Goal: Complete application form: Complete application form

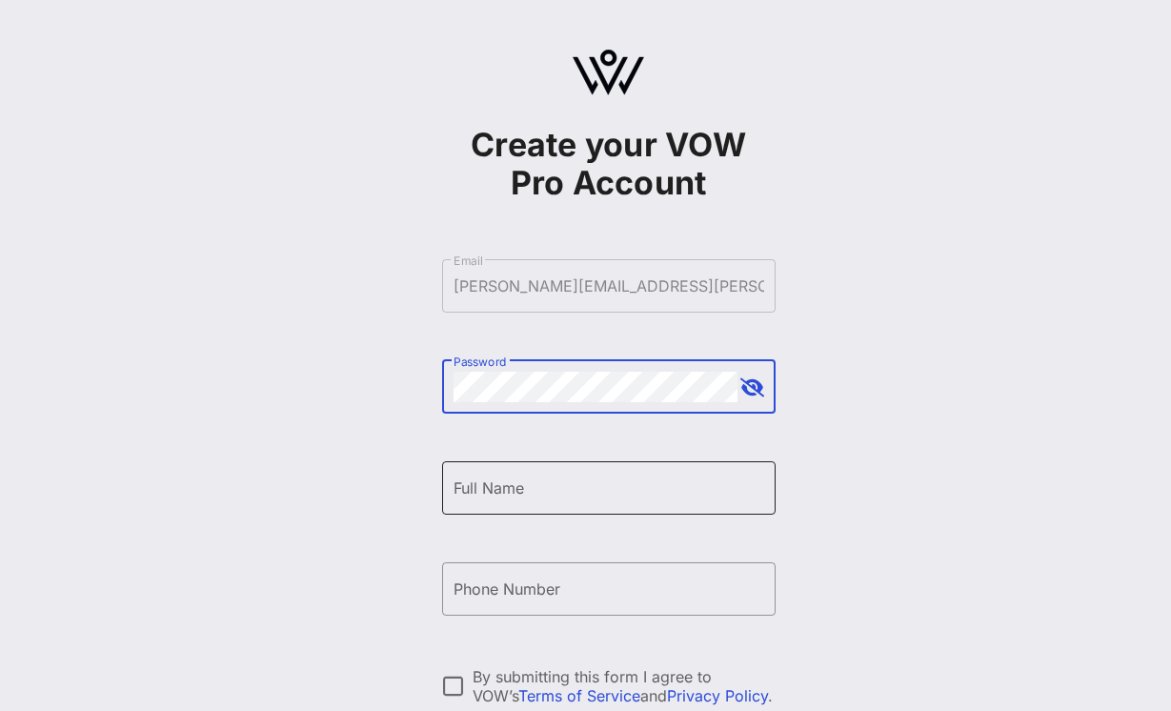
click at [572, 505] on div "Full Name" at bounding box center [608, 487] width 311 height 53
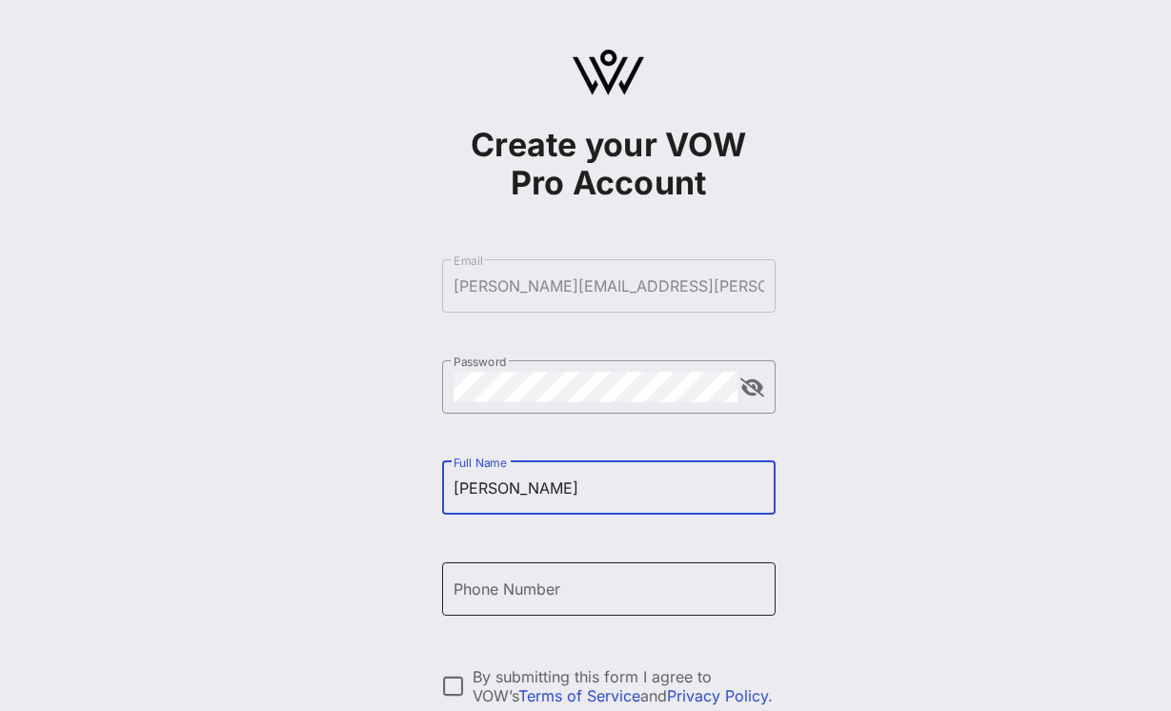
type input "ADELA"
click at [528, 593] on input "Phone Number" at bounding box center [608, 589] width 311 height 30
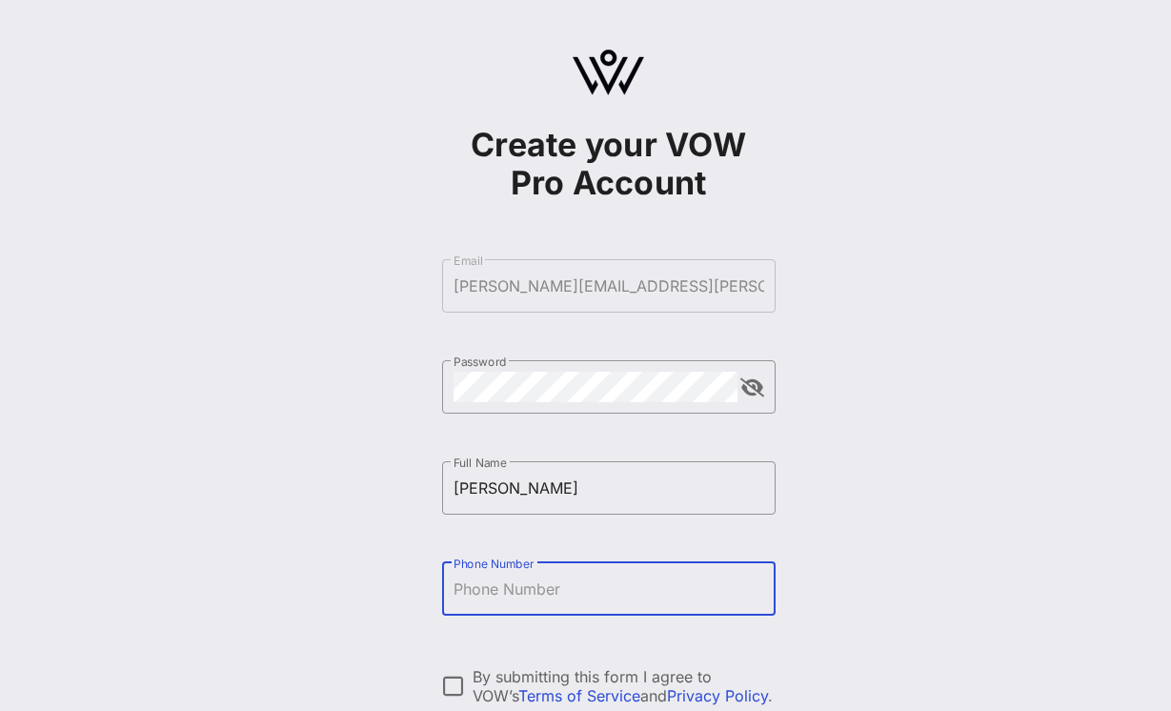
click at [654, 268] on form "​ Email adela.amador@tiktok.com ​ Password ​ Full Name ADELA ​ Phone Number By …" at bounding box center [608, 538] width 333 height 596
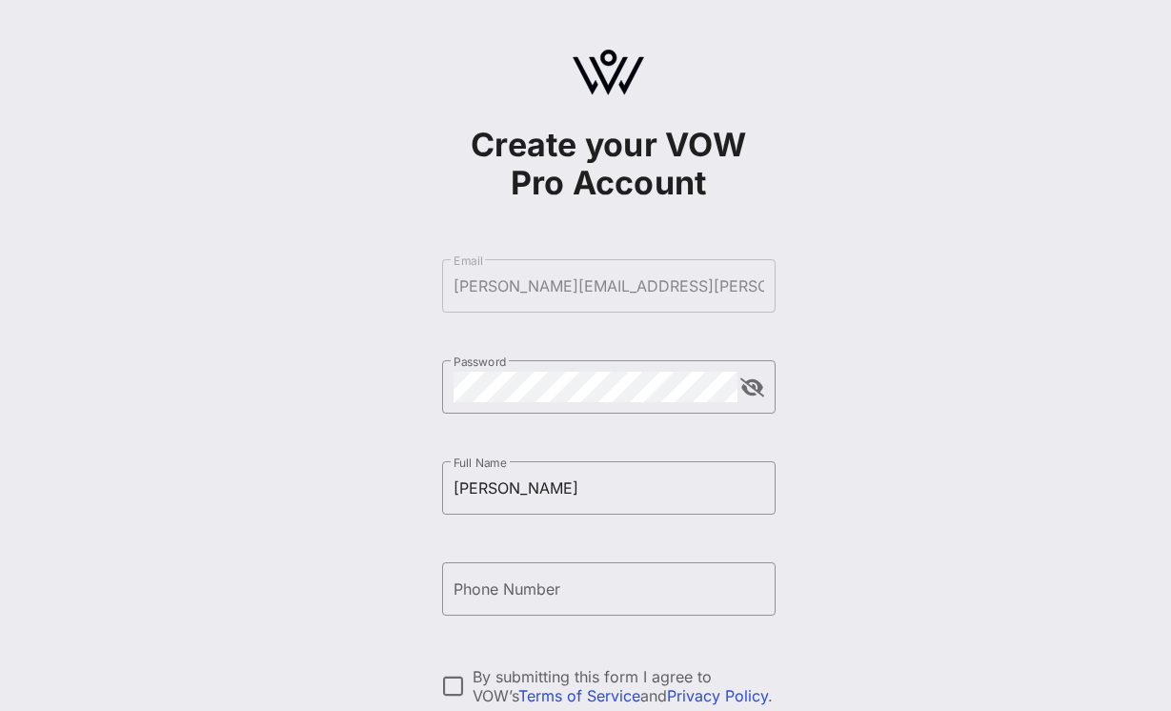
click at [639, 290] on form "​ Email adela.amador@tiktok.com ​ Password ​ Full Name ADELA ​ Phone Number By …" at bounding box center [608, 538] width 333 height 596
click at [559, 577] on input "Phone Number" at bounding box center [608, 589] width 311 height 30
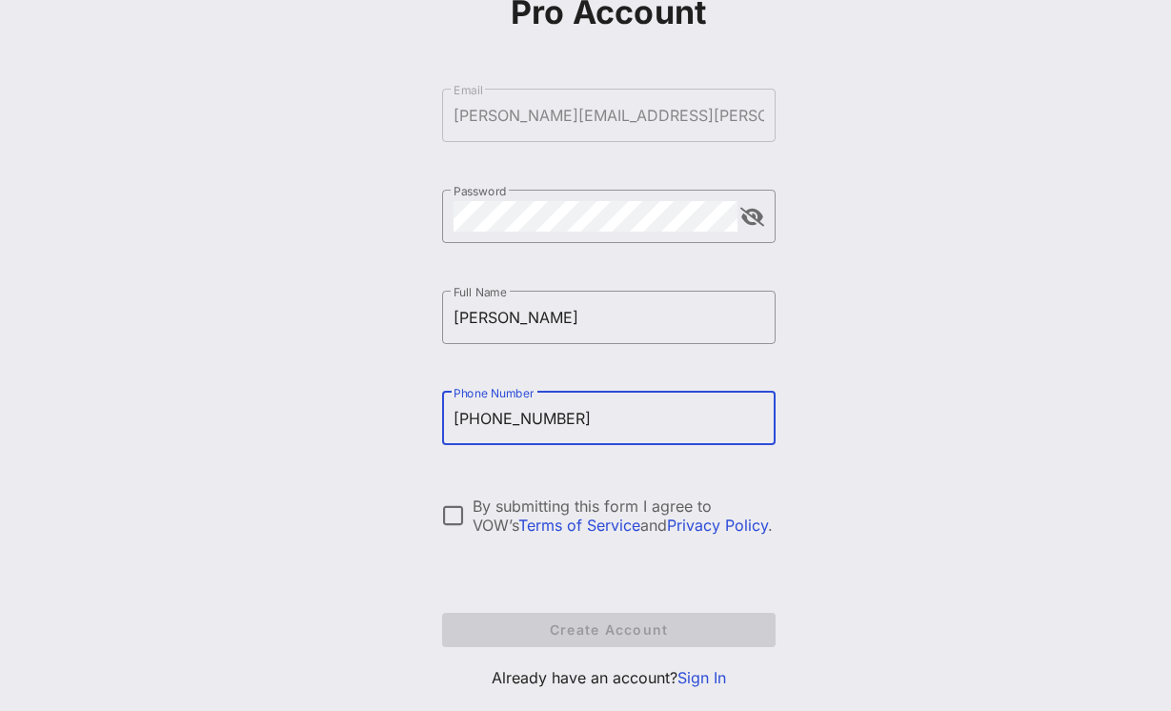
scroll to position [213, 0]
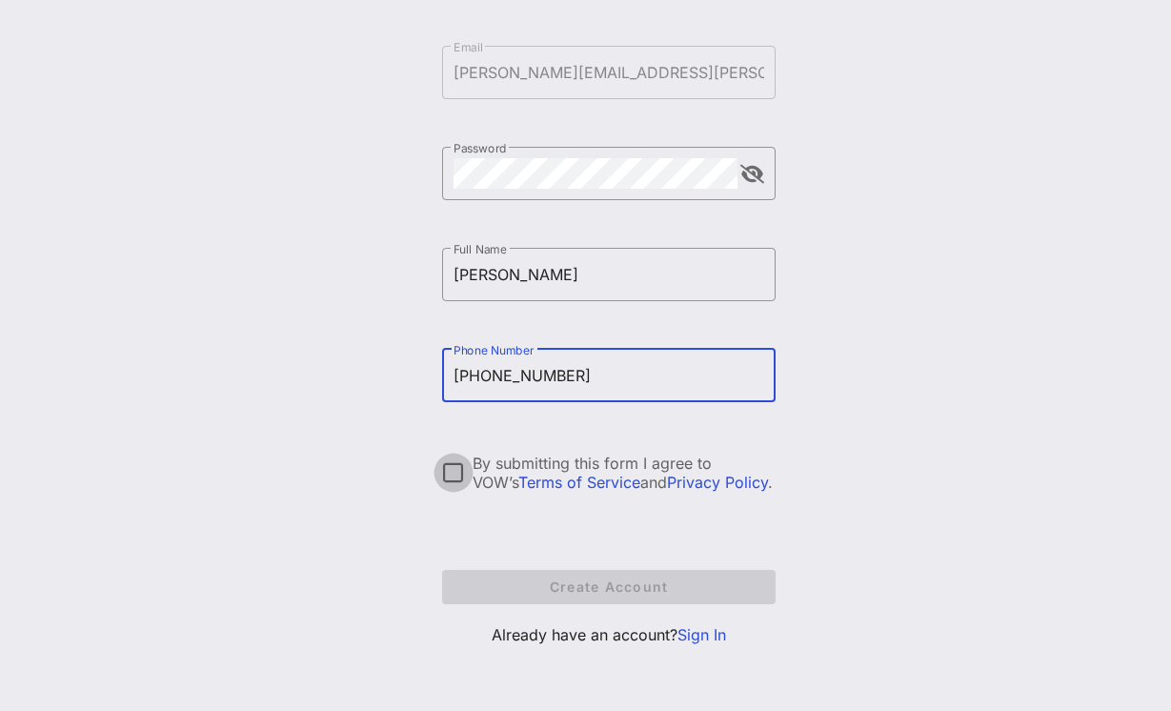
type input "+13233338989"
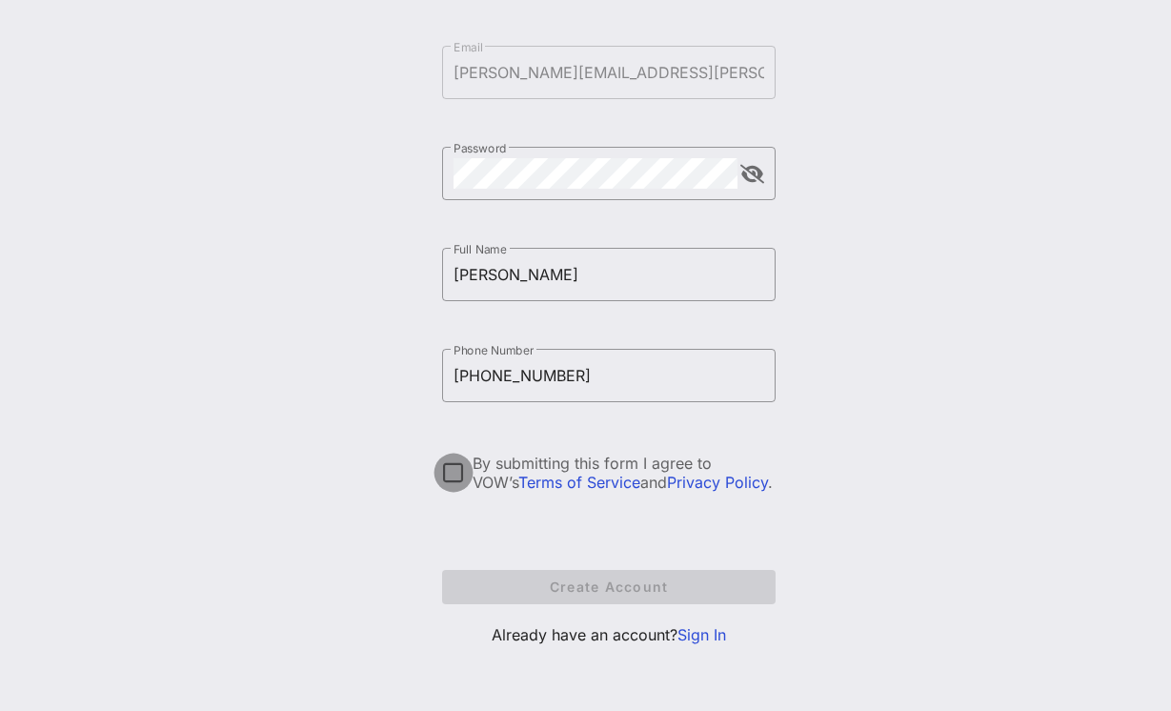
click at [453, 463] on div at bounding box center [453, 472] width 32 height 32
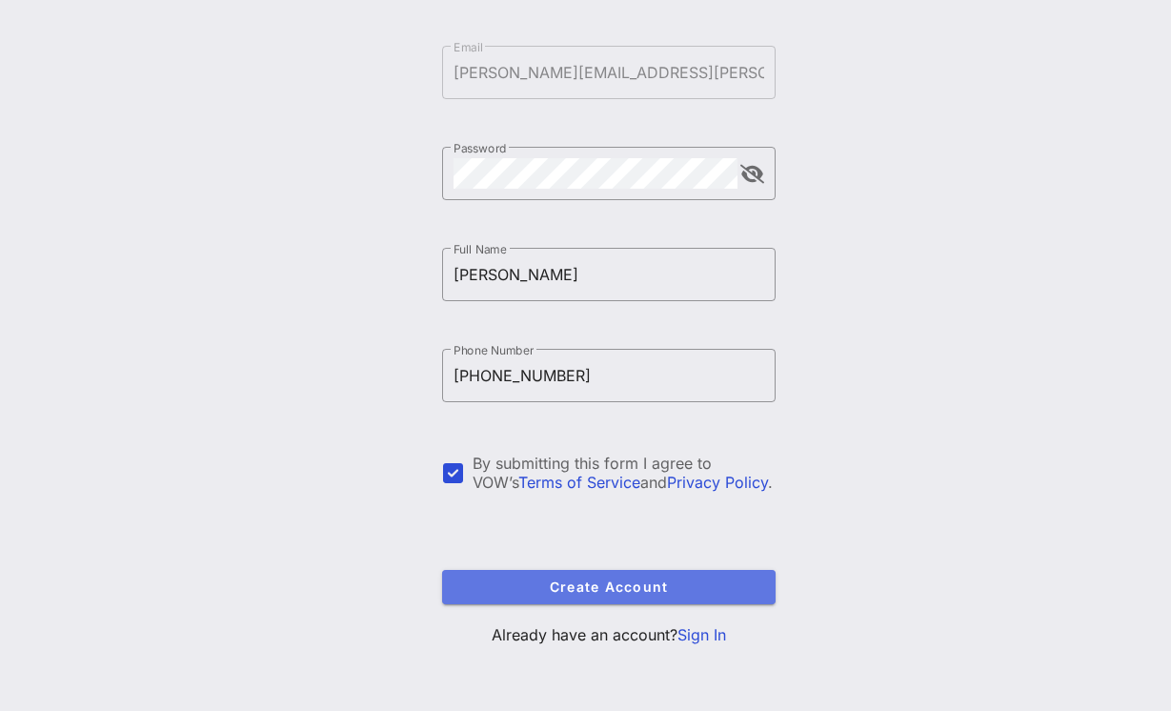
click at [478, 583] on span "Create Account" at bounding box center [608, 586] width 303 height 16
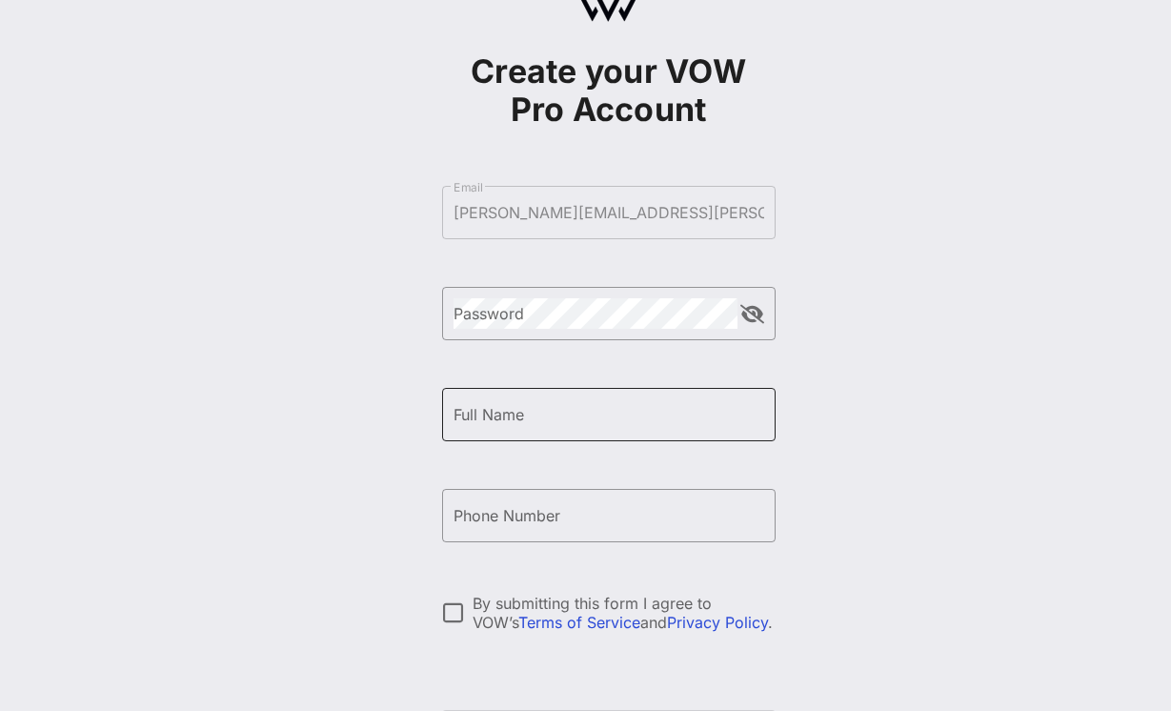
scroll to position [108, 0]
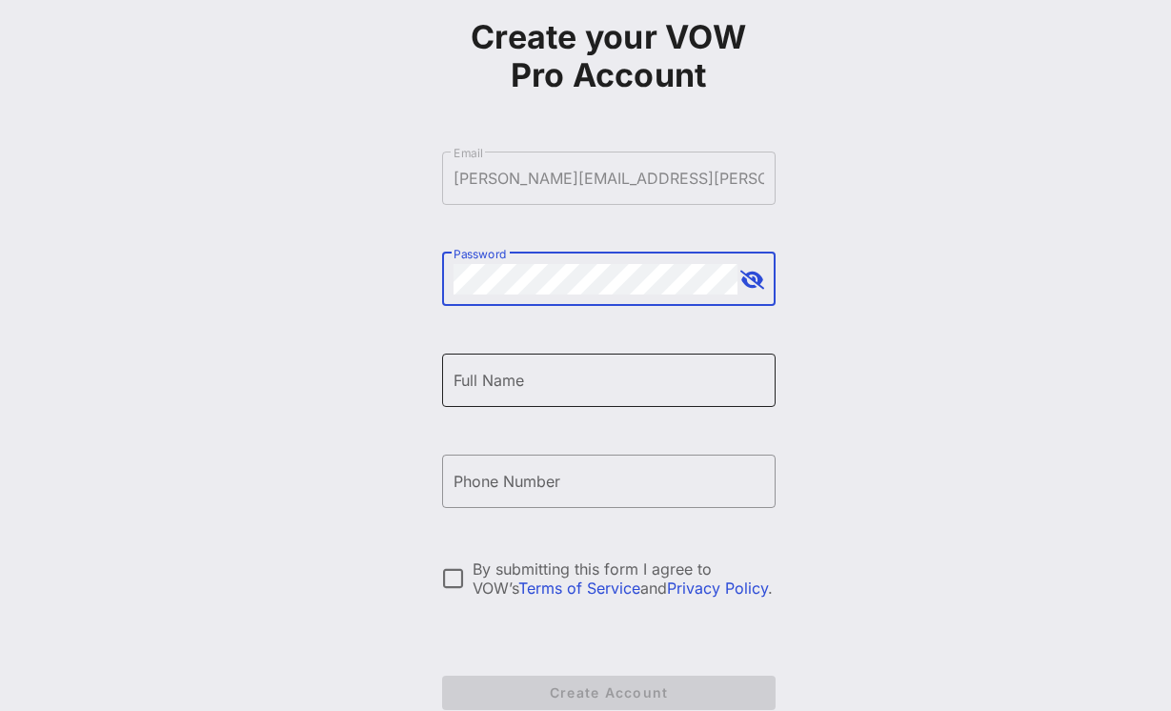
click at [514, 373] on input "Full Name" at bounding box center [608, 380] width 311 height 30
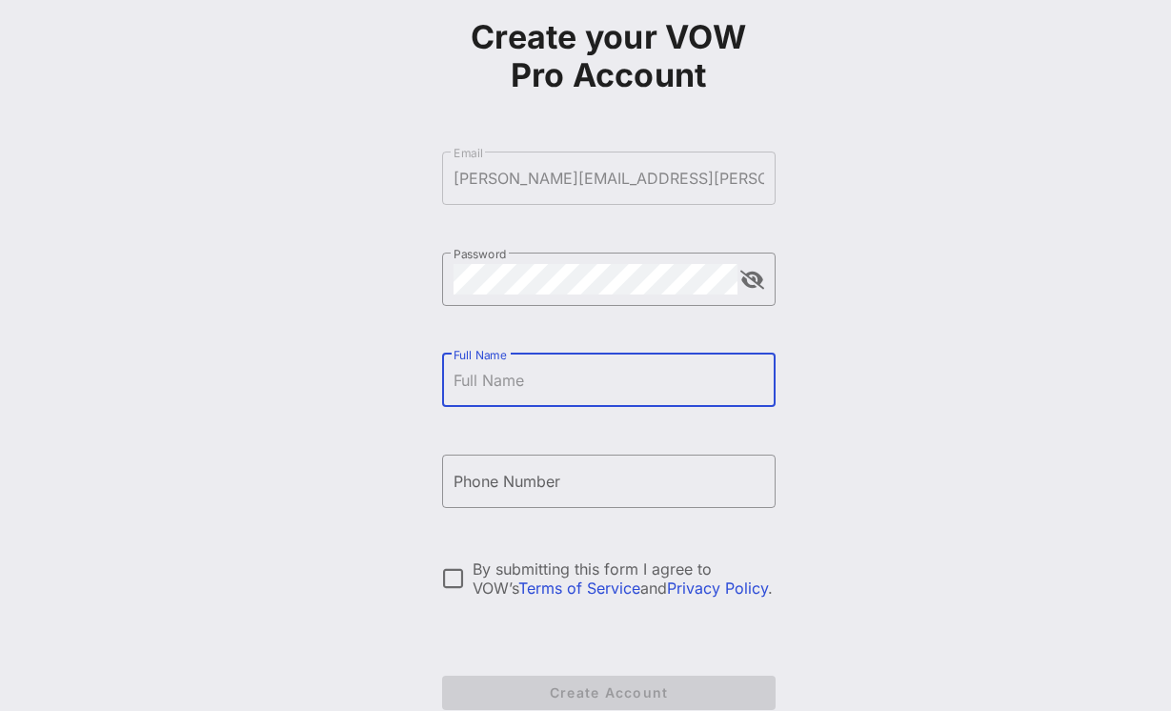
type input "a"
type input "Adela Amador"
click at [510, 479] on input "Phone Number" at bounding box center [608, 481] width 311 height 30
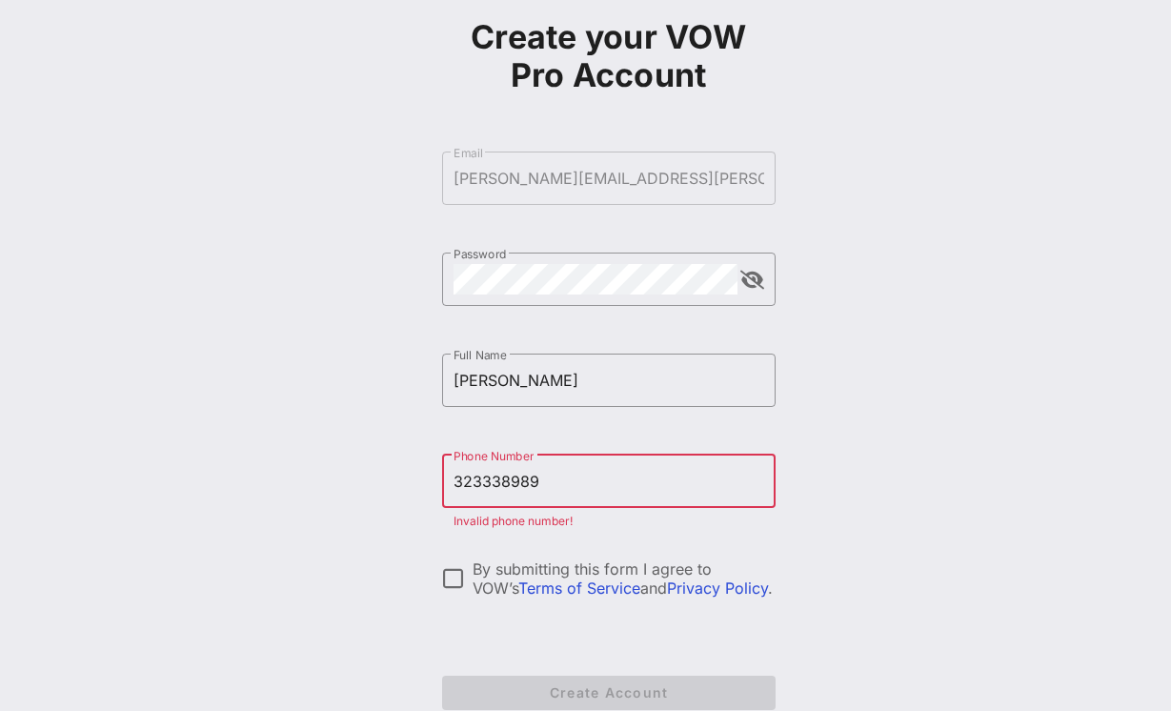
click at [477, 487] on input "323338989" at bounding box center [608, 481] width 311 height 30
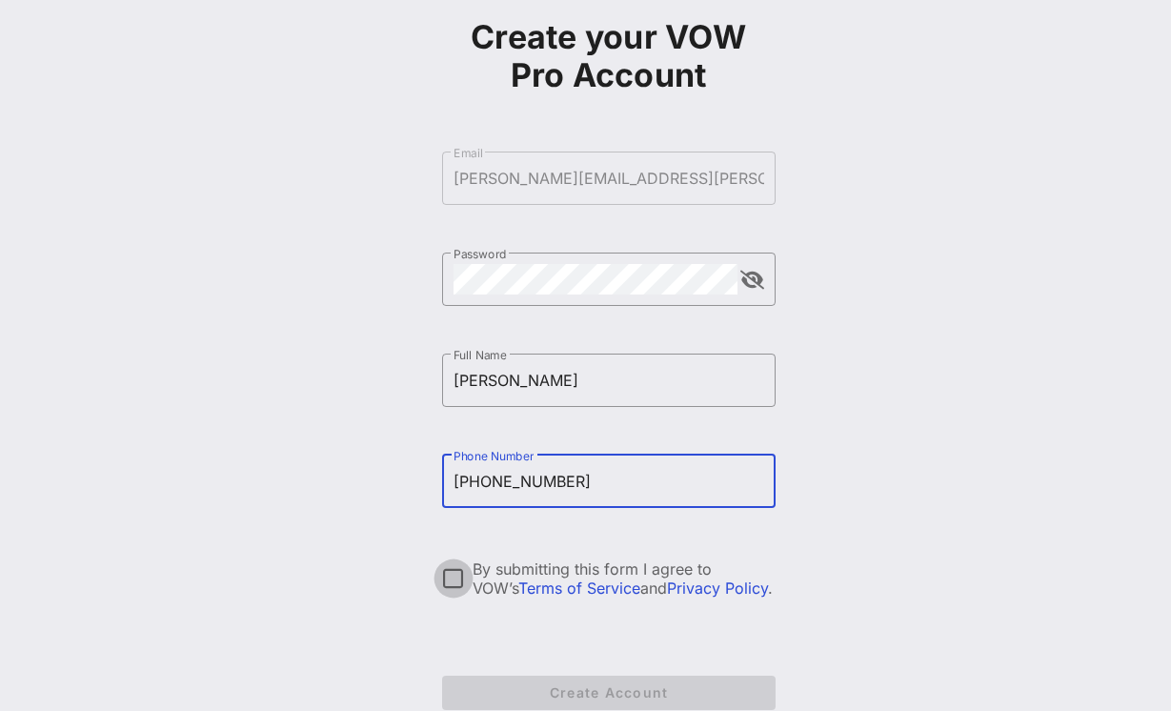
type input "+13233338989"
click at [457, 572] on div at bounding box center [453, 578] width 32 height 32
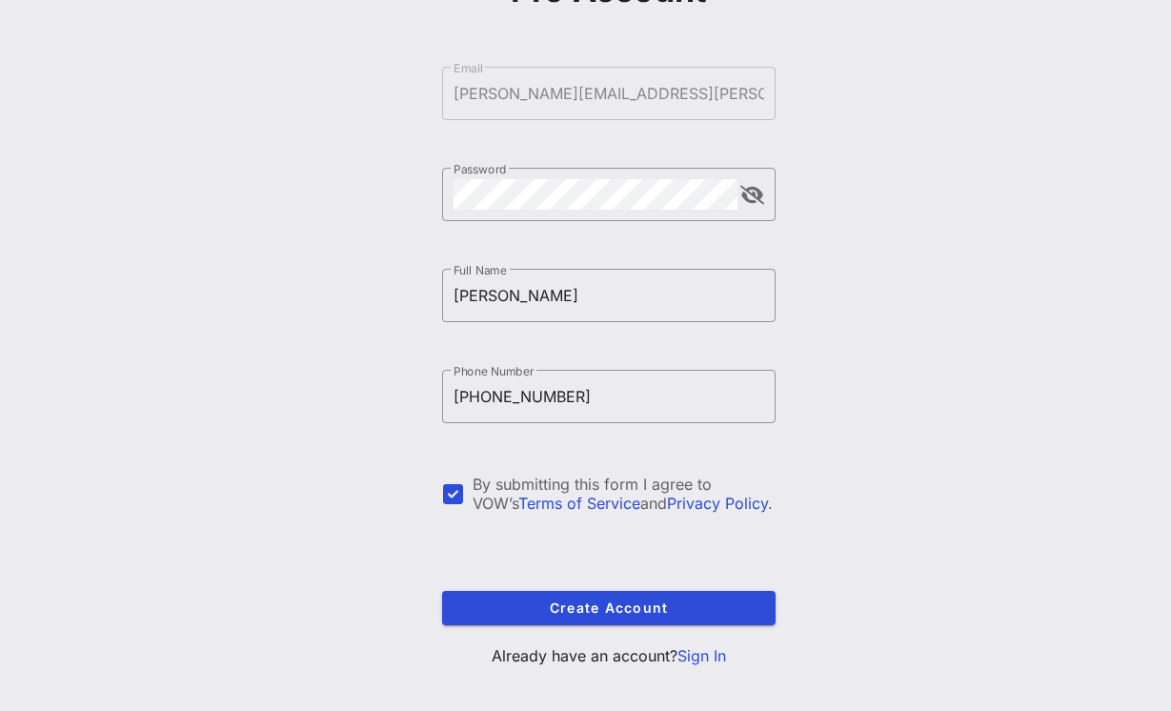
scroll to position [213, 0]
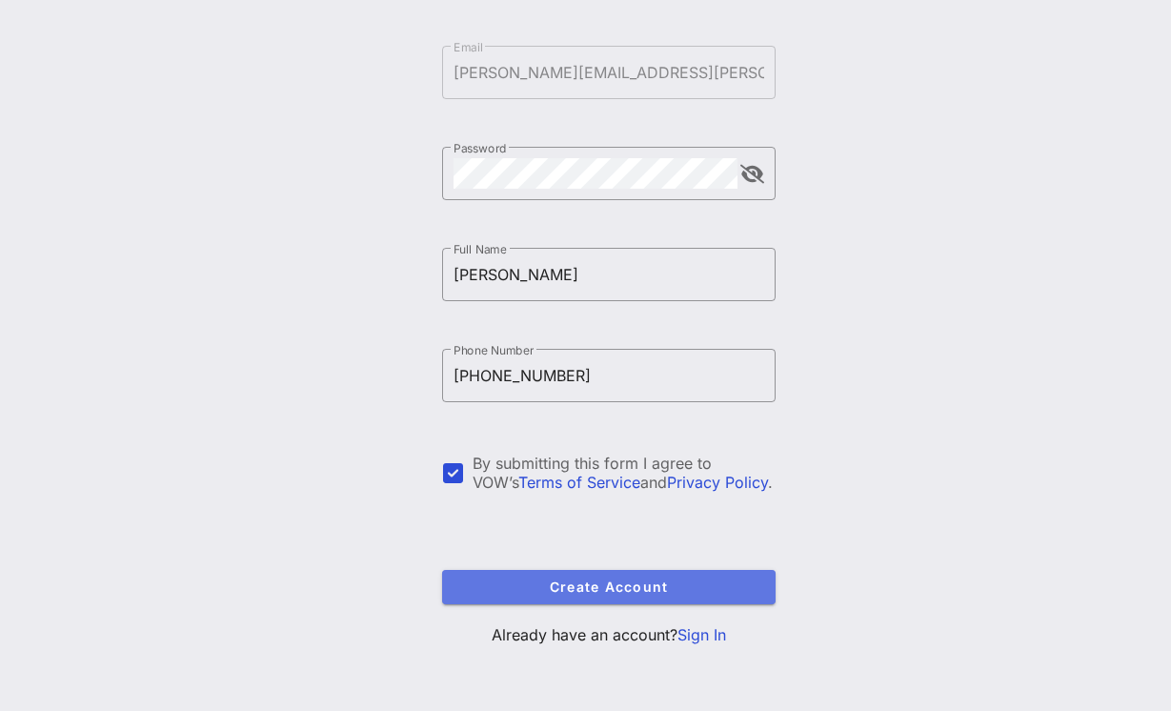
click at [477, 587] on span "Create Account" at bounding box center [608, 586] width 303 height 16
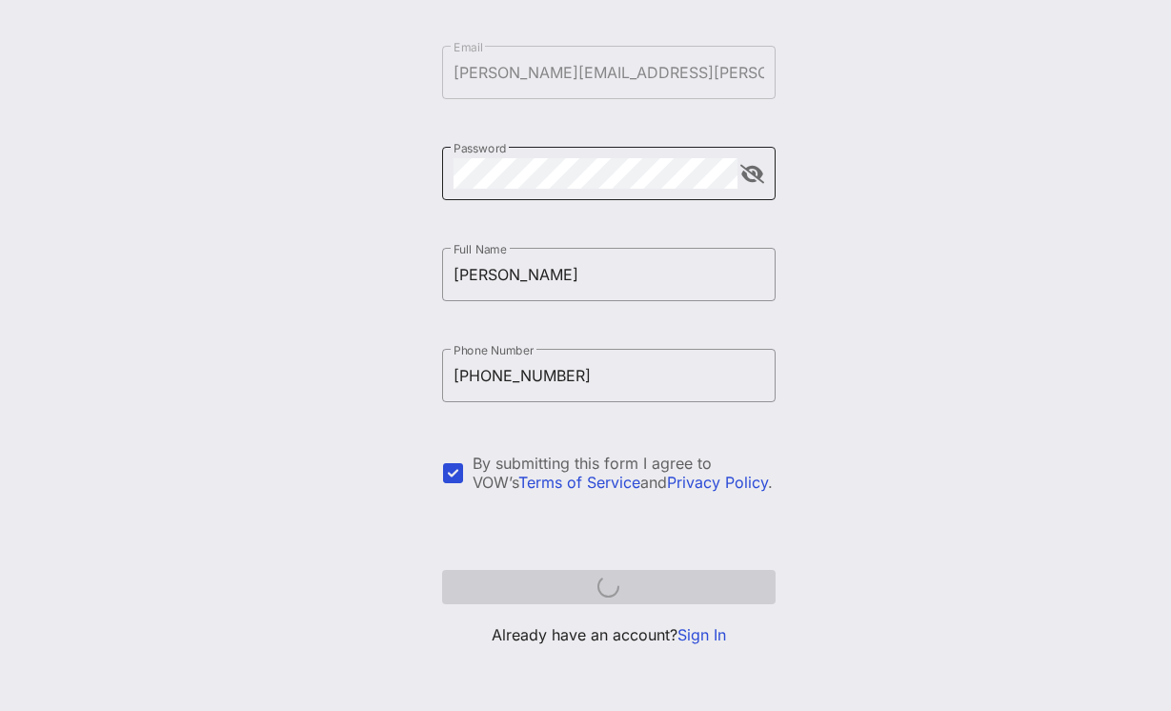
click at [749, 174] on button "append icon" at bounding box center [752, 174] width 24 height 19
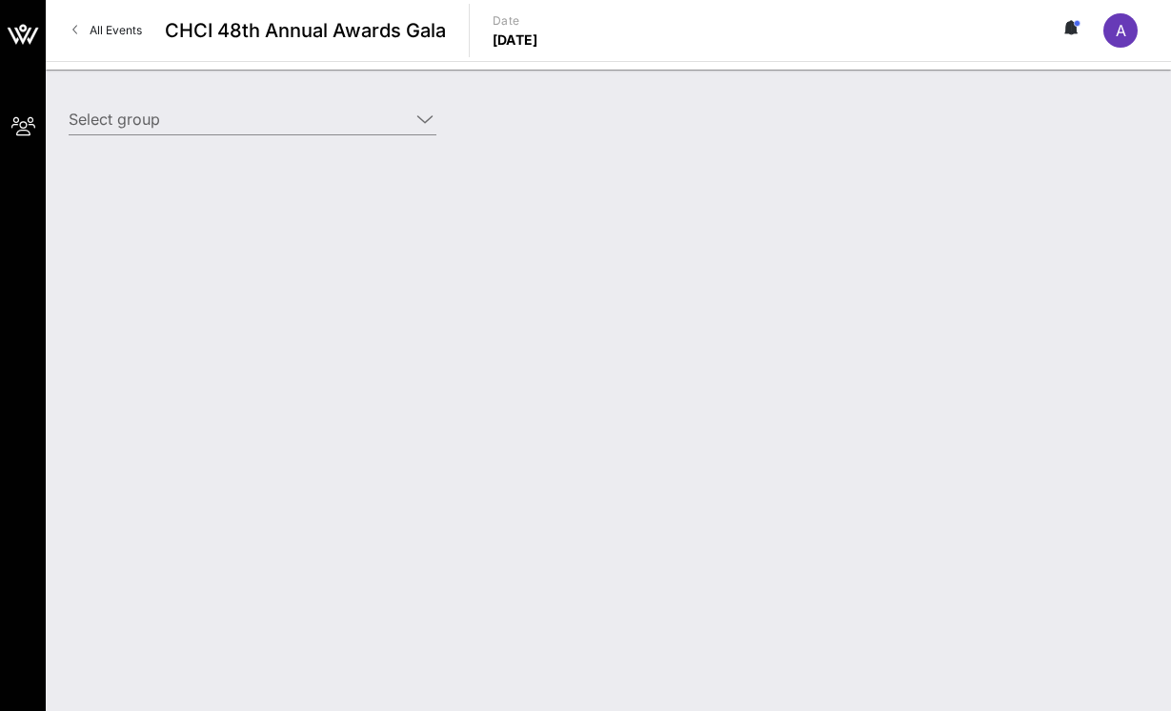
type input "Tik Tok ([PERSON_NAME]) [[PERSON_NAME], [PERSON_NAME][EMAIL_ADDRESS][PERSON_NAM…"
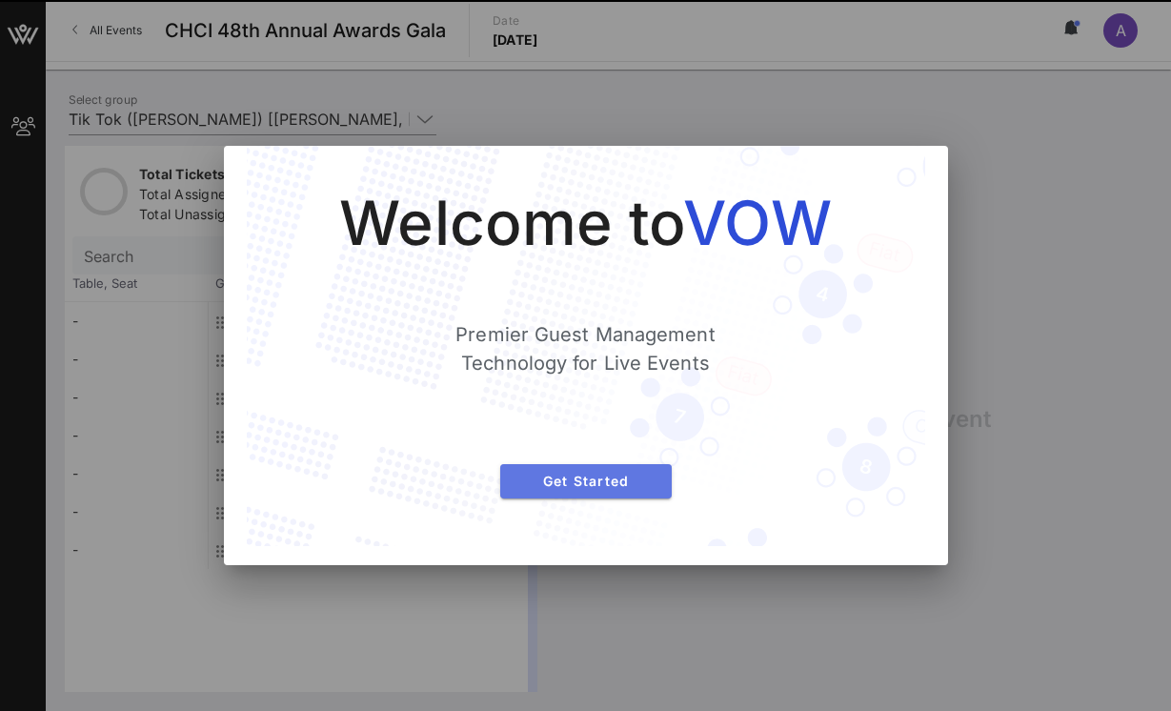
click at [563, 473] on span "Get Started" at bounding box center [585, 481] width 141 height 16
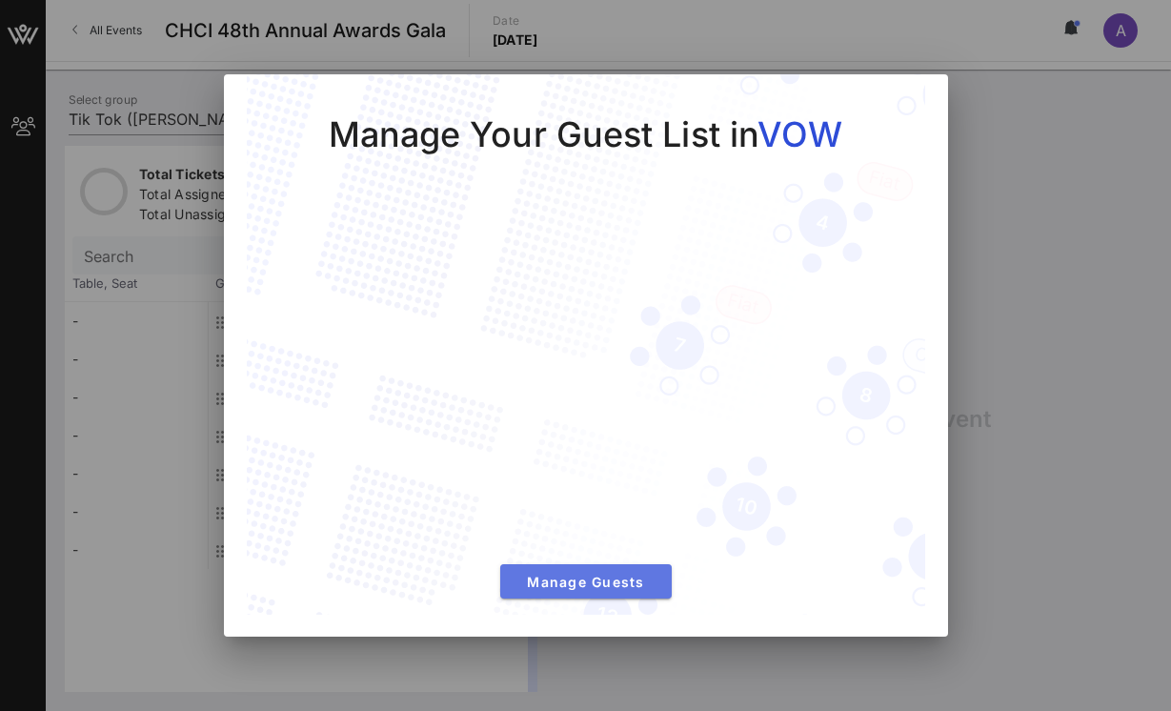
click at [554, 574] on span "Manage Guests" at bounding box center [585, 582] width 141 height 16
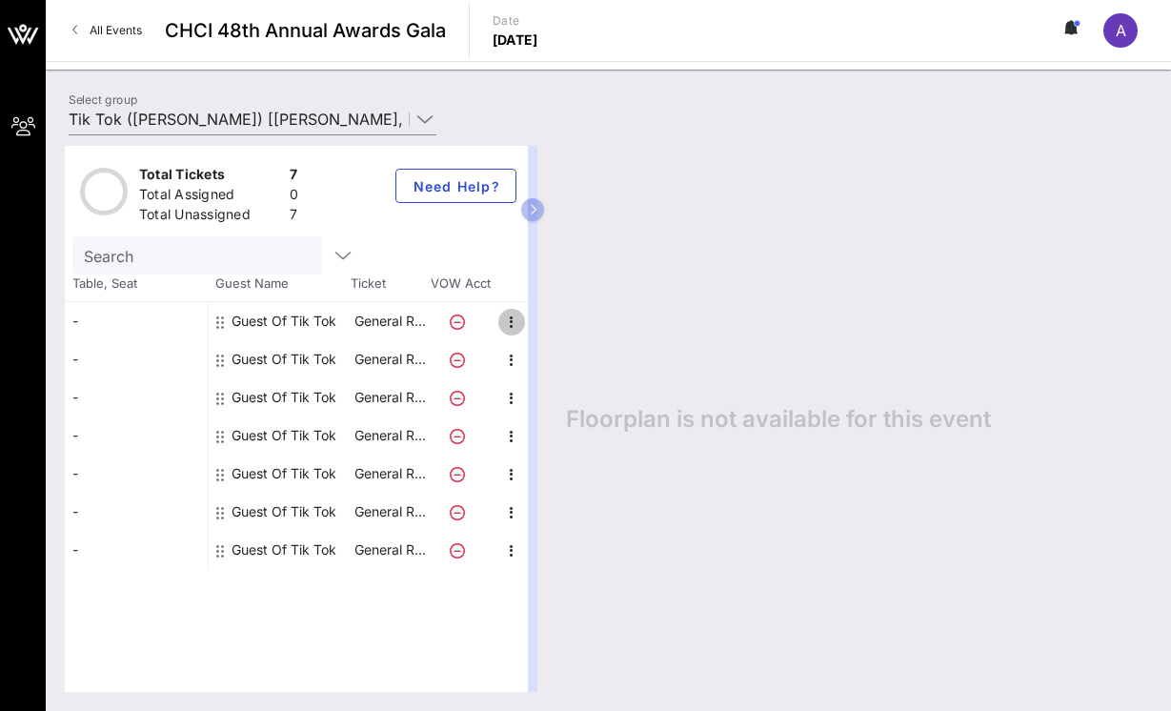
click at [509, 318] on icon "button" at bounding box center [511, 322] width 23 height 23
click at [545, 331] on div "Edit" at bounding box center [559, 327] width 38 height 15
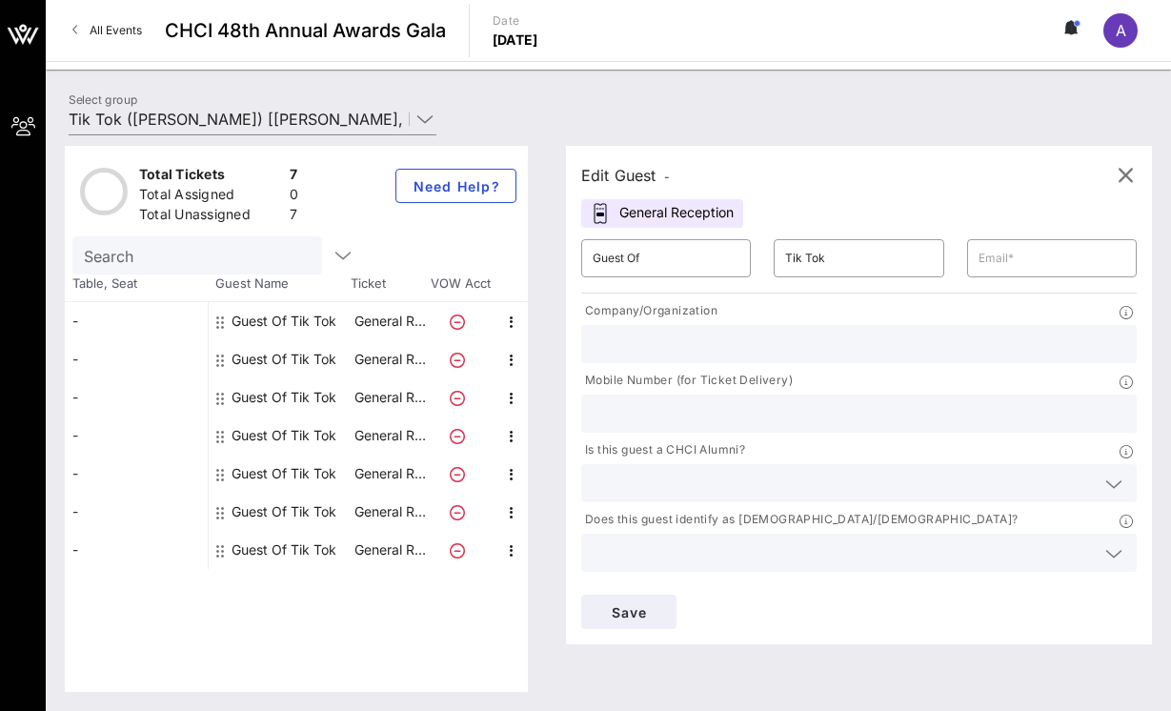
click at [654, 359] on div at bounding box center [859, 344] width 533 height 38
type input "TikTok"
type input "3233338989"
click at [614, 485] on input "text" at bounding box center [844, 483] width 502 height 25
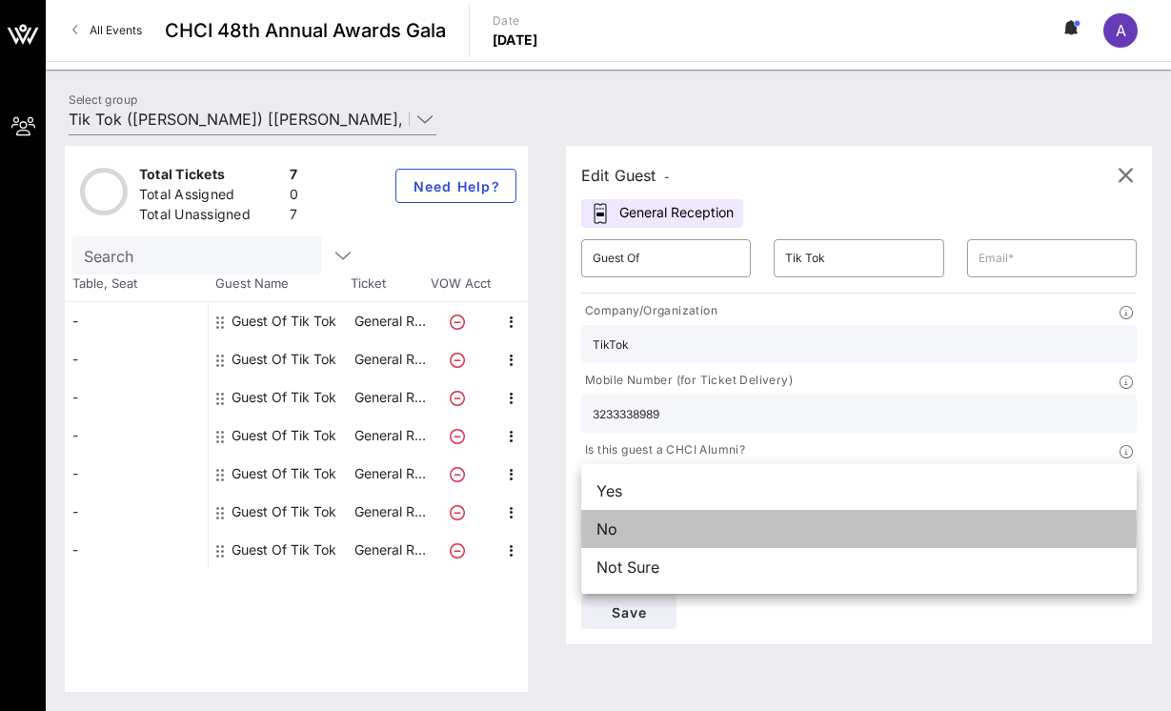
click at [631, 526] on div "No" at bounding box center [858, 529] width 555 height 38
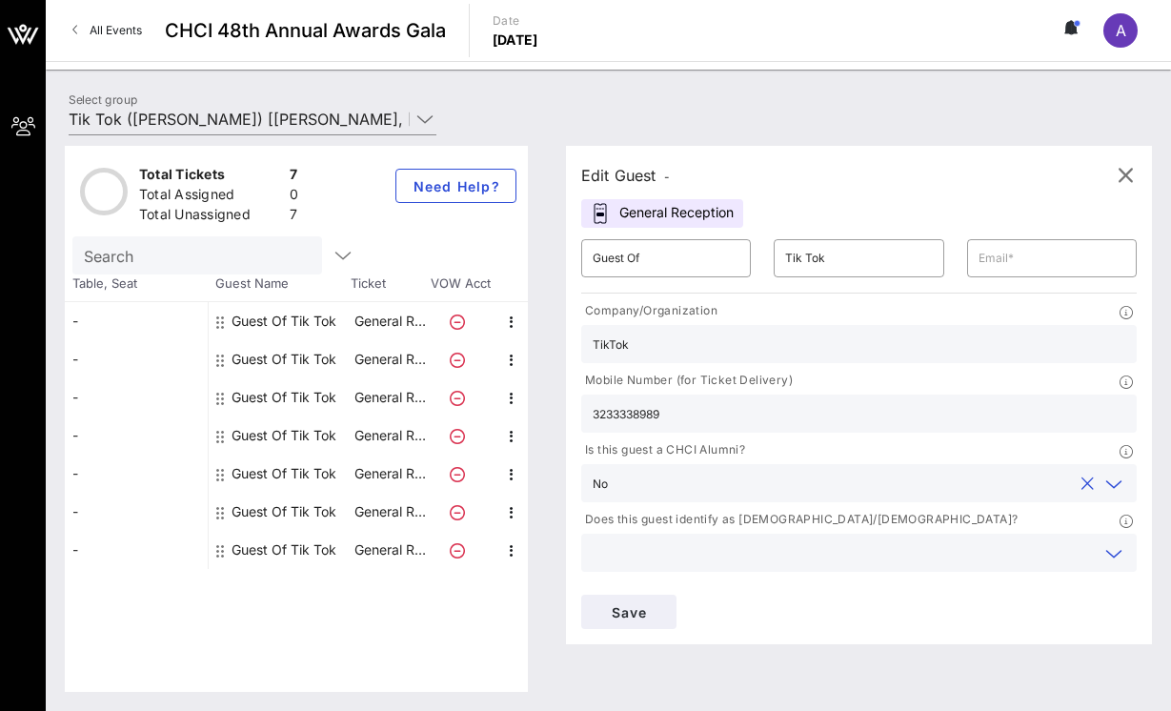
click at [631, 547] on input "text" at bounding box center [844, 552] width 502 height 25
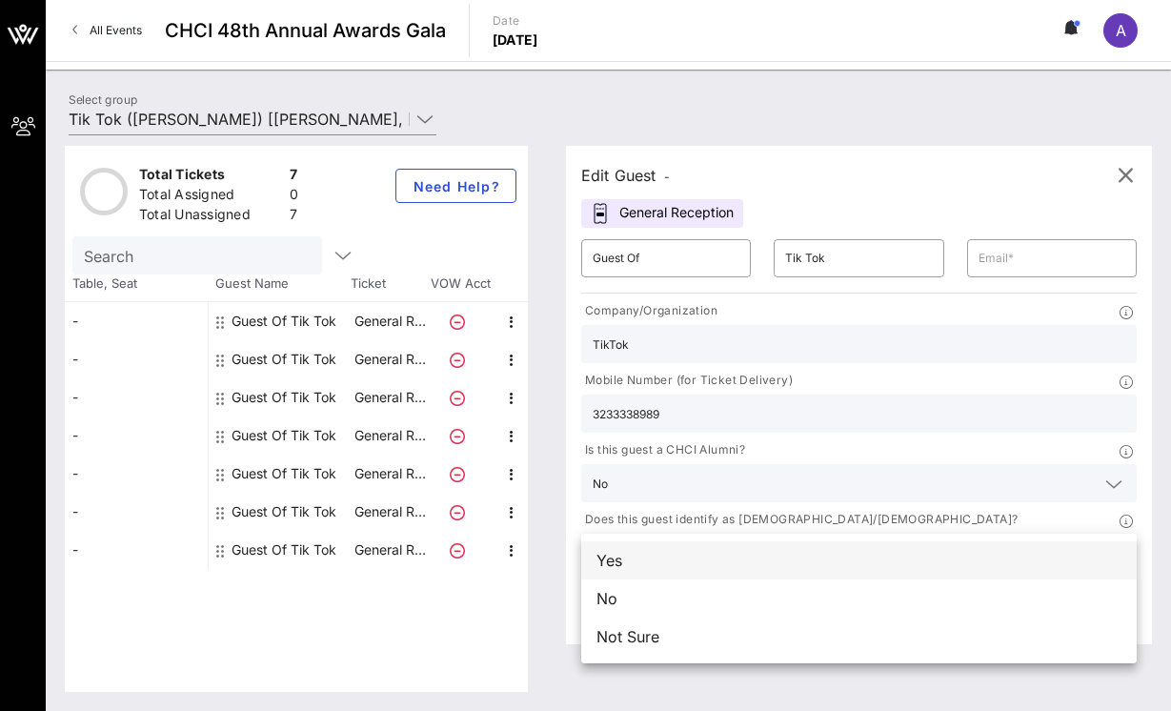
click at [629, 568] on div "Yes" at bounding box center [858, 560] width 555 height 38
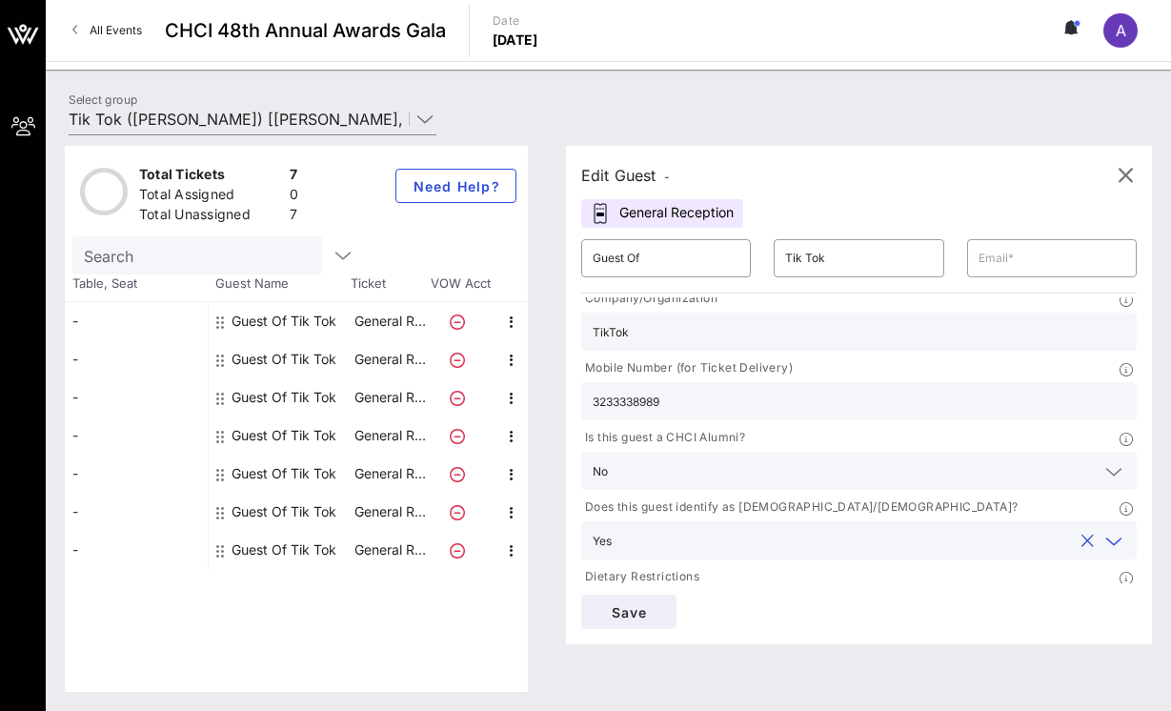
scroll to position [131, 0]
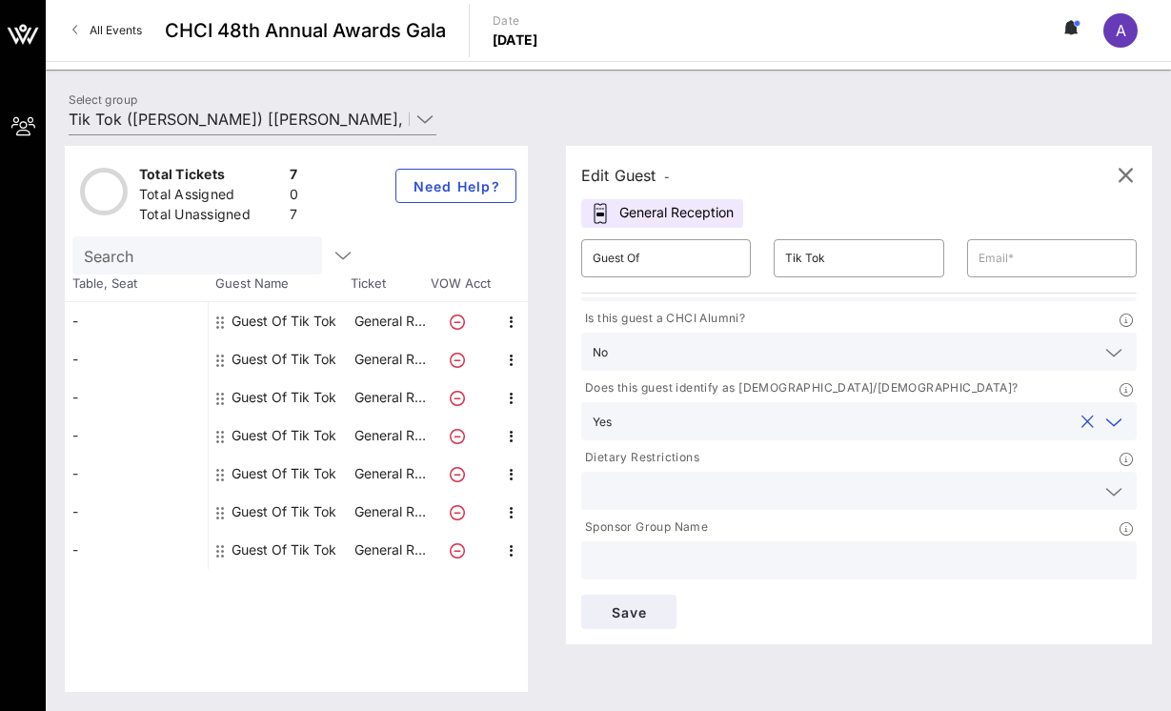
click at [630, 503] on div at bounding box center [859, 491] width 533 height 38
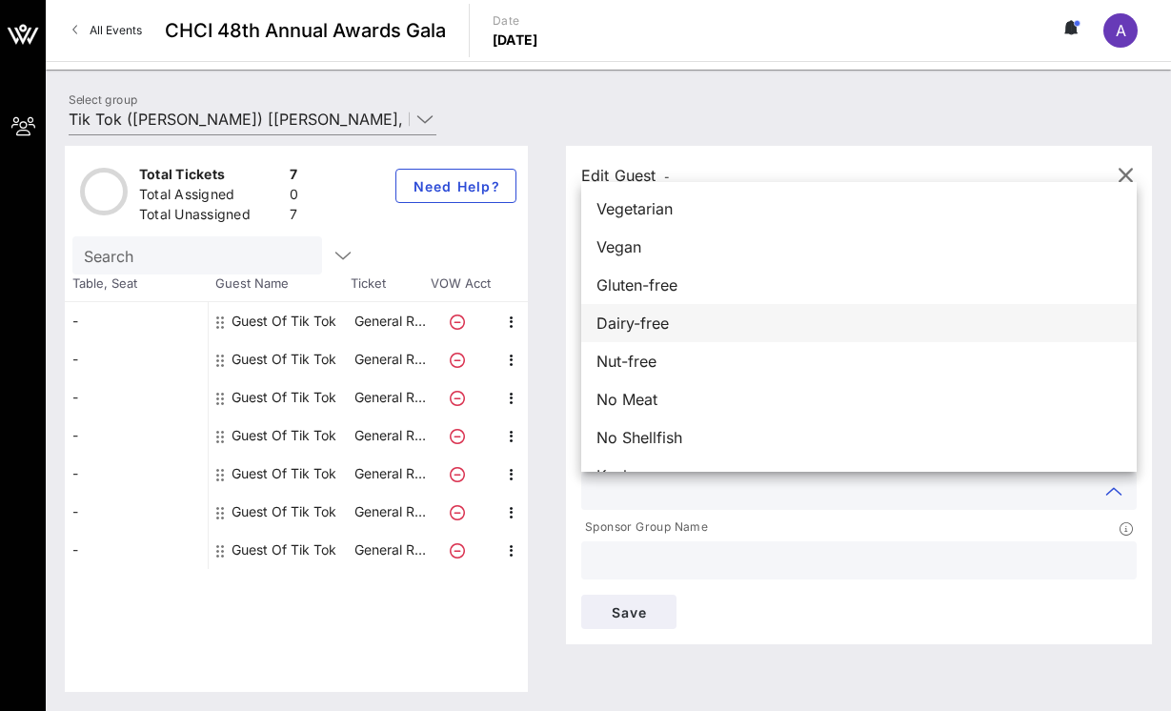
scroll to position [30, 0]
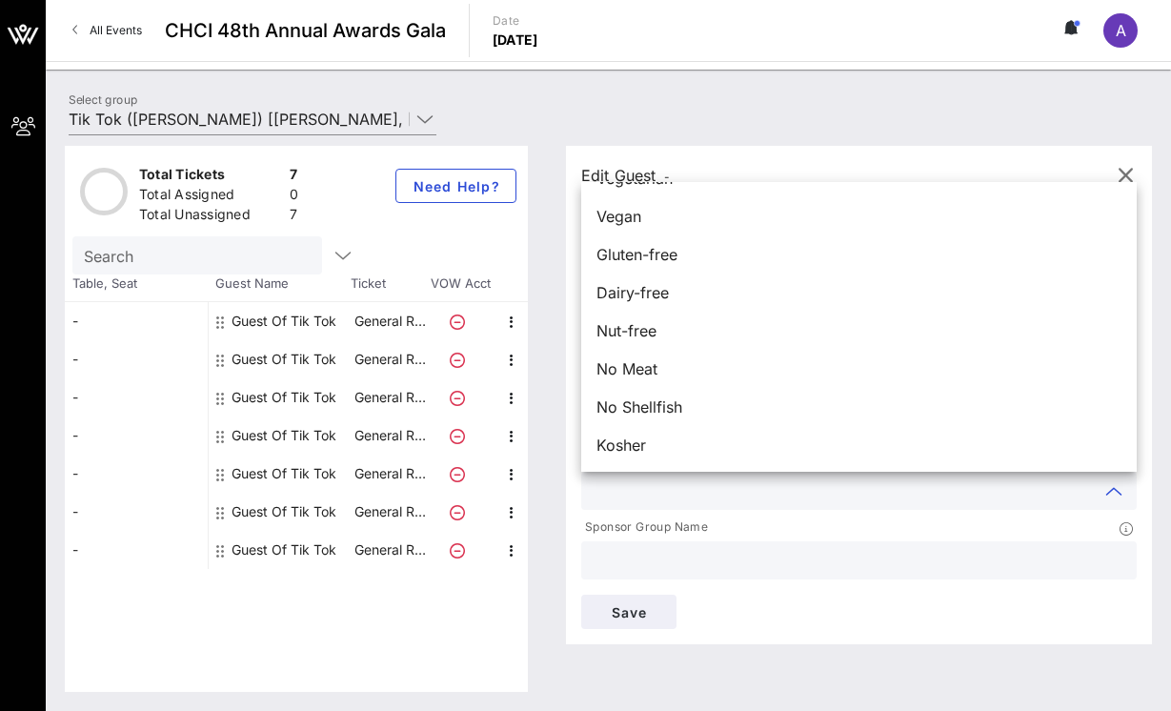
click at [697, 499] on input "text" at bounding box center [844, 490] width 502 height 25
click at [696, 530] on p "Sponsor Group Name" at bounding box center [644, 527] width 127 height 20
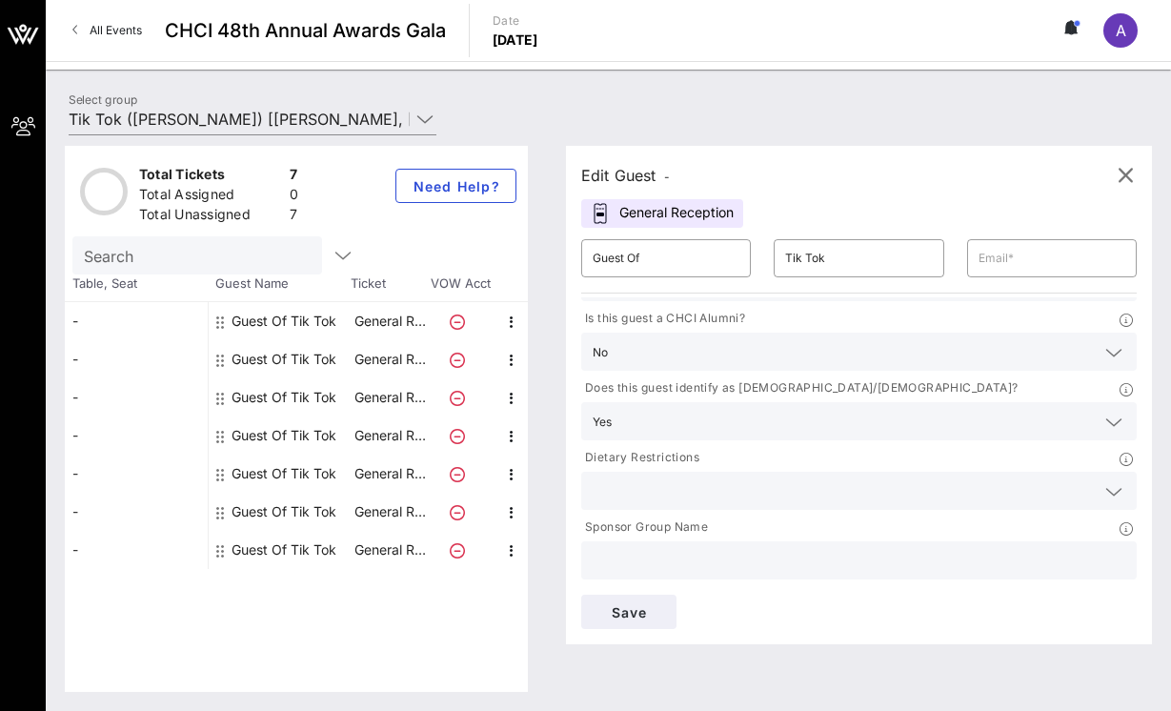
click at [693, 554] on input "text" at bounding box center [859, 560] width 533 height 25
type input "A"
click at [1070, 249] on input "text" at bounding box center [1051, 258] width 147 height 30
type input "ADELADAMADOR@GMAIL.COM"
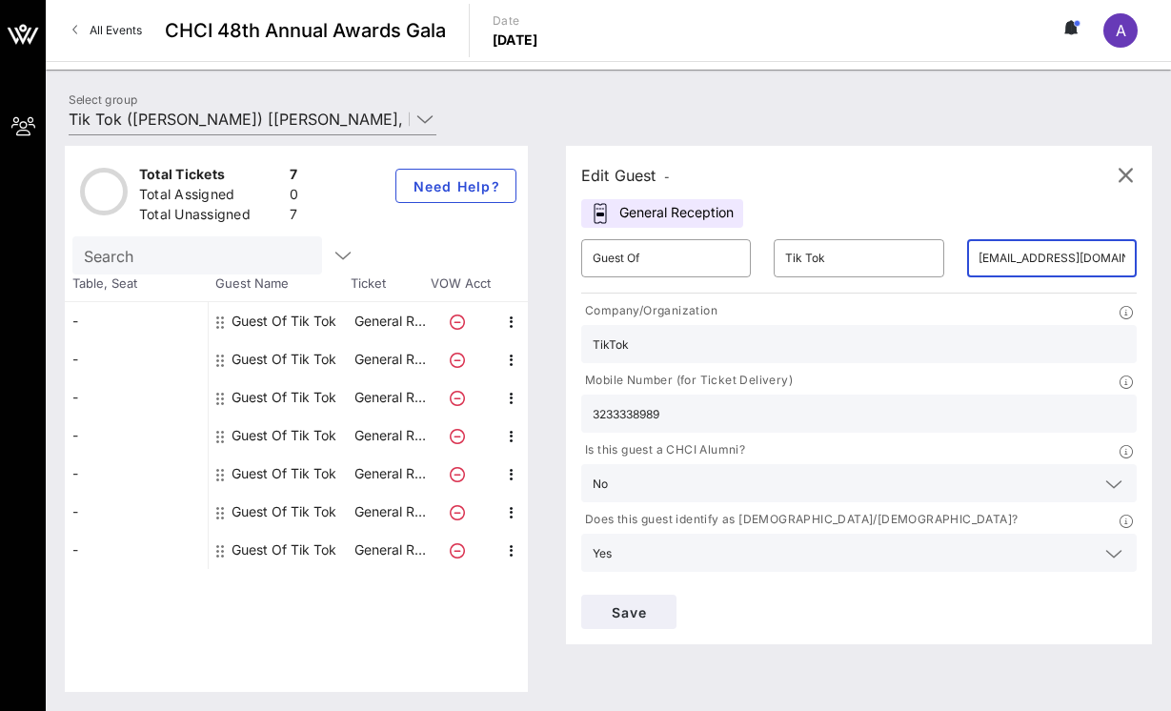
scroll to position [131, 0]
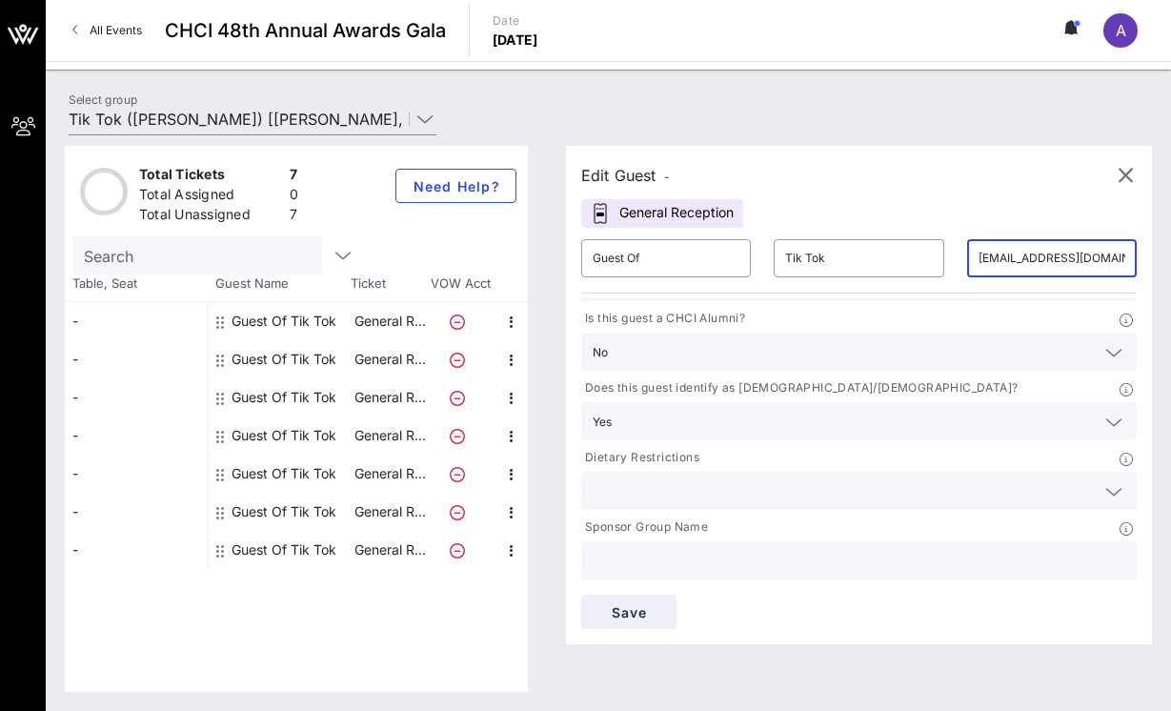
click at [1129, 525] on icon at bounding box center [1125, 528] width 13 height 13
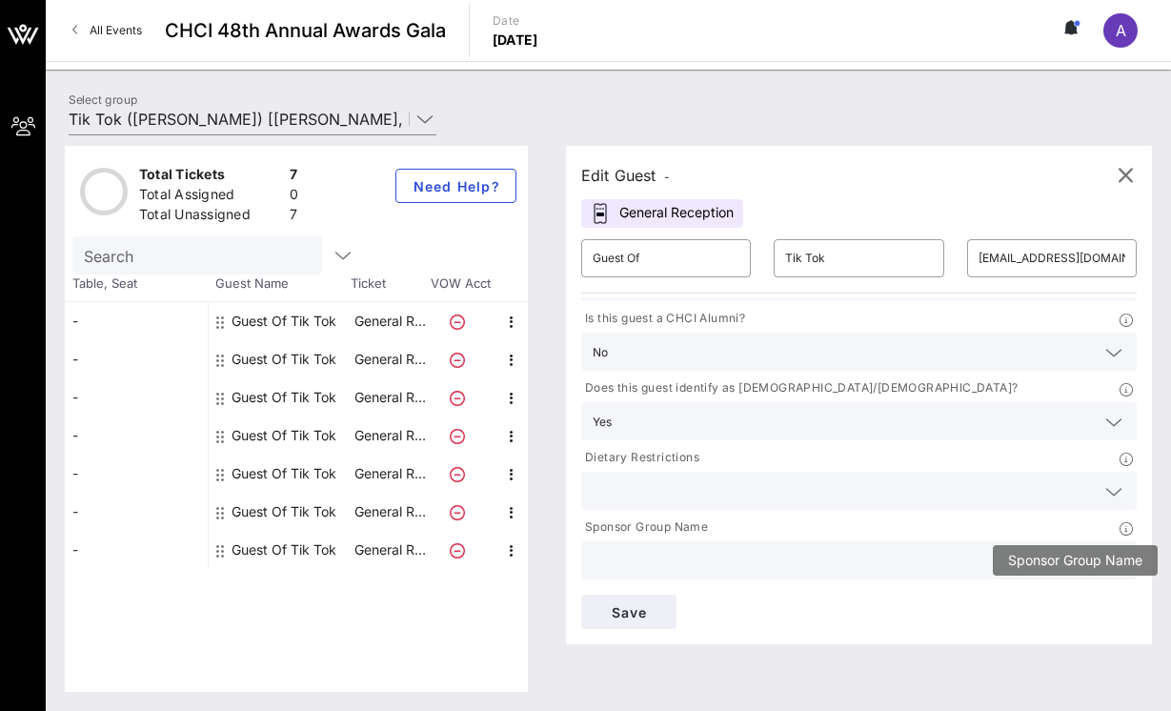
click at [1128, 528] on icon at bounding box center [1125, 528] width 13 height 13
click at [750, 567] on input "text" at bounding box center [859, 560] width 533 height 25
type input "TikTok"
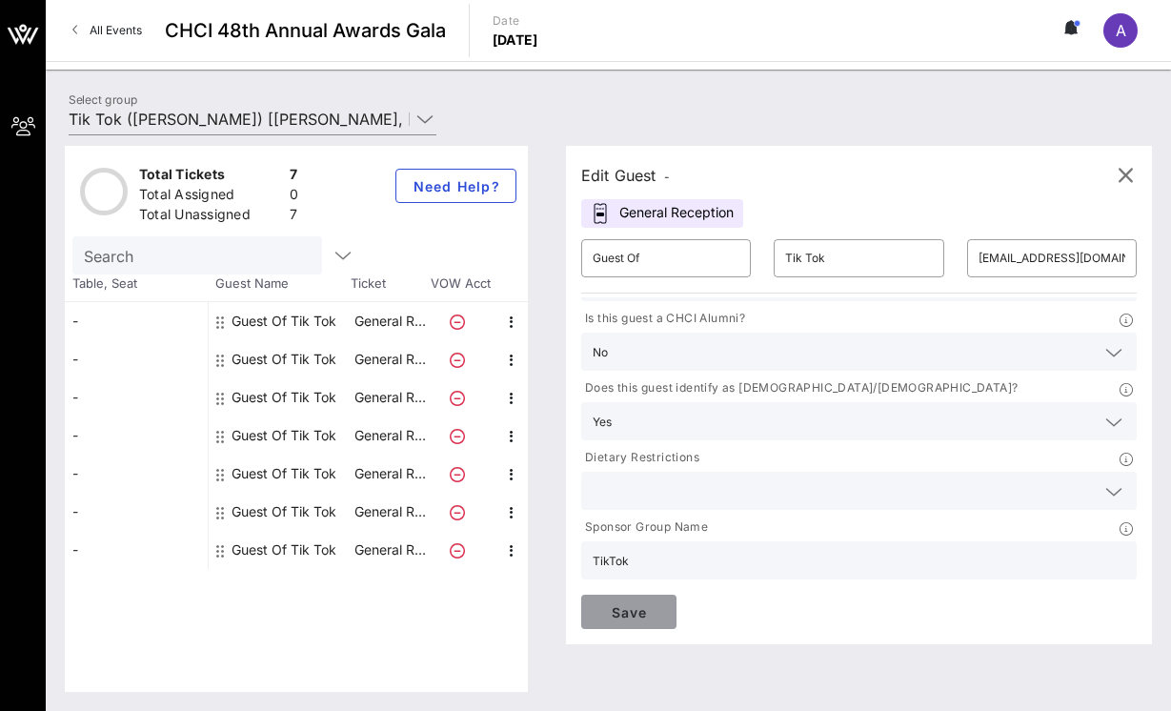
click at [639, 605] on span "Save" at bounding box center [628, 612] width 65 height 16
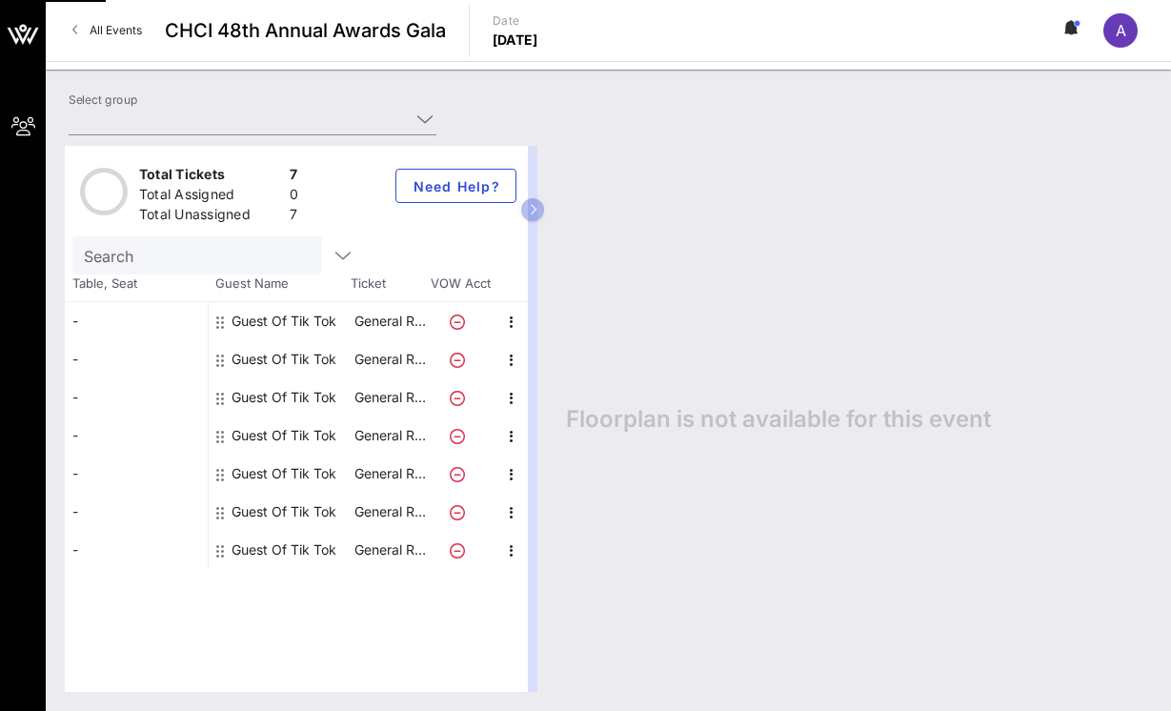
type input "Tik Tok ([PERSON_NAME]) [[PERSON_NAME], [PERSON_NAME][EMAIL_ADDRESS][PERSON_NAM…"
